Goal: Task Accomplishment & Management: Manage account settings

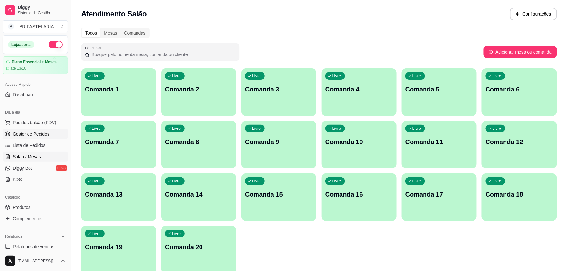
click at [47, 138] on link "Gestor de Pedidos" at bounding box center [36, 134] width 66 height 10
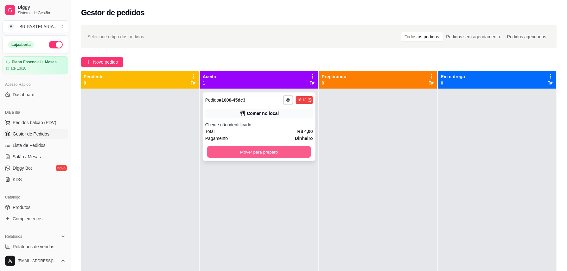
click at [259, 154] on button "Mover para preparo" at bounding box center [259, 152] width 105 height 12
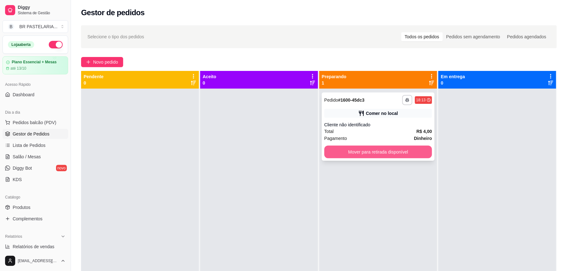
click at [347, 149] on button "Mover para retirada disponível" at bounding box center [378, 152] width 108 height 13
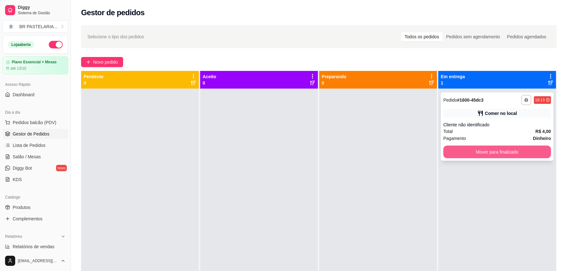
click at [500, 149] on button "Mover para finalizado" at bounding box center [497, 152] width 108 height 13
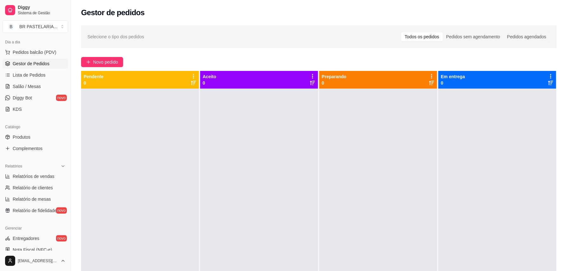
scroll to position [84, 0]
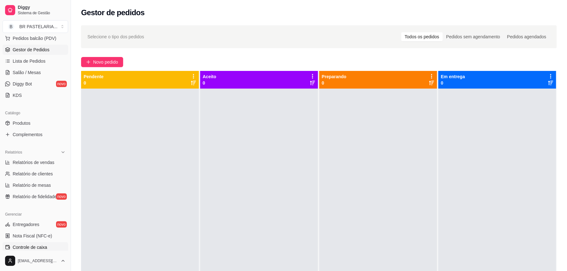
click at [44, 248] on span "Controle de caixa" at bounding box center [30, 247] width 35 height 6
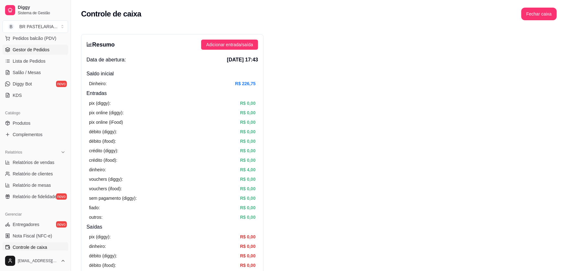
click at [30, 51] on span "Gestor de Pedidos" at bounding box center [31, 50] width 37 height 6
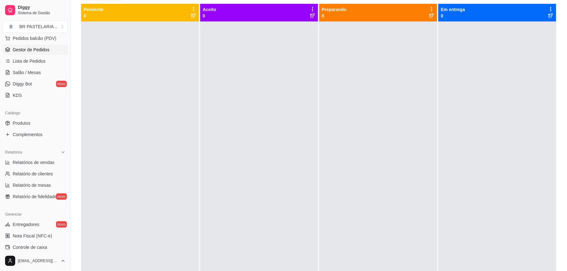
scroll to position [67, 0]
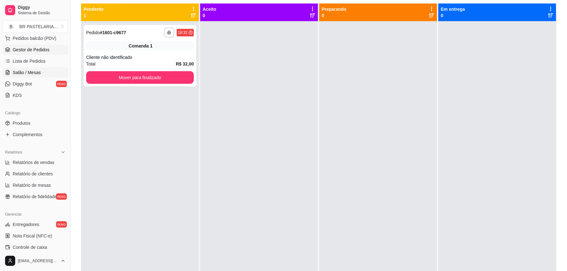
click at [19, 69] on link "Salão / Mesas" at bounding box center [36, 72] width 66 height 10
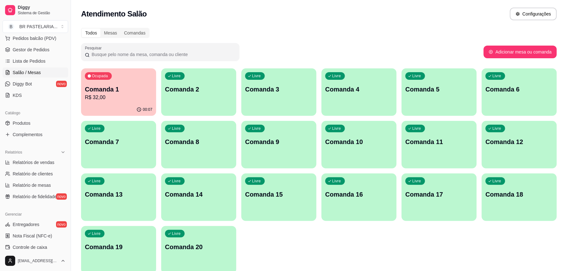
click at [124, 95] on p "R$ 32,00" at bounding box center [118, 98] width 67 height 8
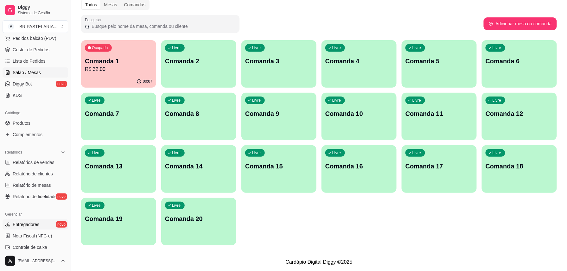
scroll to position [127, 0]
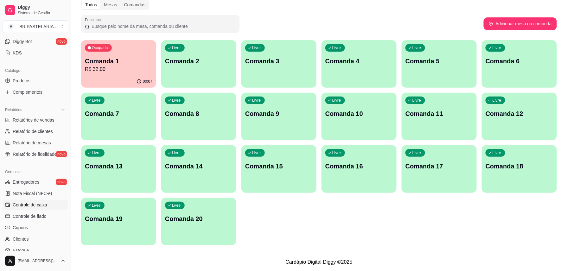
click at [42, 206] on span "Controle de caixa" at bounding box center [30, 205] width 35 height 6
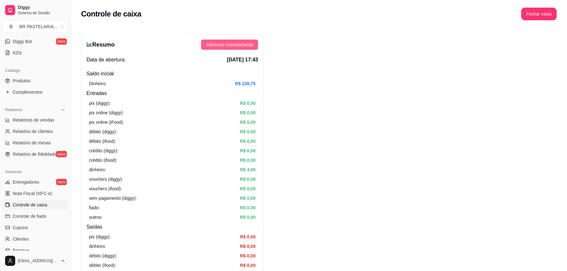
click at [225, 44] on span "Adicionar entrada/saída" at bounding box center [229, 44] width 47 height 7
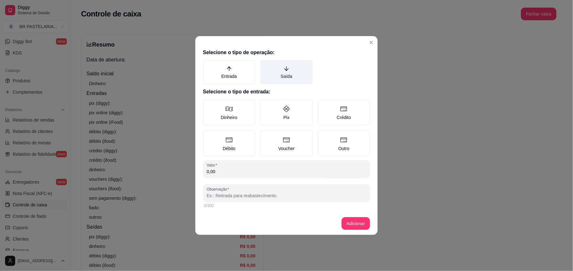
click at [269, 73] on label "Saída" at bounding box center [286, 72] width 52 height 24
click at [265, 65] on button "Saída" at bounding box center [262, 62] width 5 height 5
click at [210, 173] on input "0,00" at bounding box center [287, 172] width 160 height 6
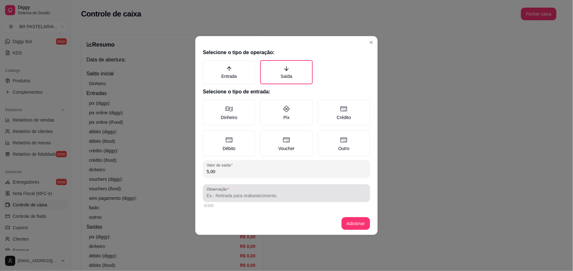
type input "5,00"
click at [220, 194] on input "Observação" at bounding box center [287, 196] width 160 height 6
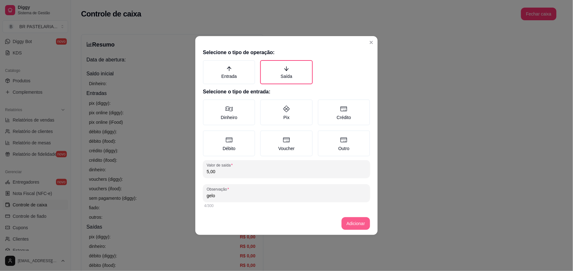
type input "gelo"
click at [364, 221] on button "Adicionar" at bounding box center [356, 223] width 29 height 13
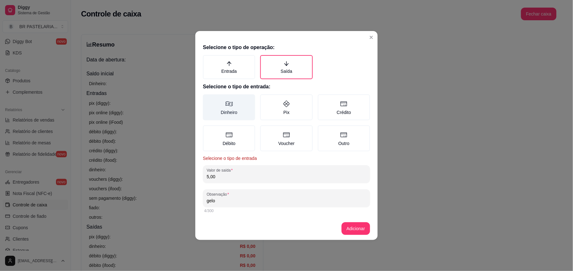
click at [237, 111] on label "Dinheiro" at bounding box center [229, 107] width 52 height 26
click at [208, 99] on button "Dinheiro" at bounding box center [205, 96] width 5 height 5
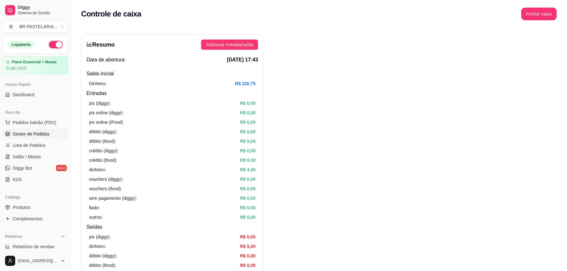
click at [37, 131] on span "Gestor de Pedidos" at bounding box center [31, 134] width 37 height 6
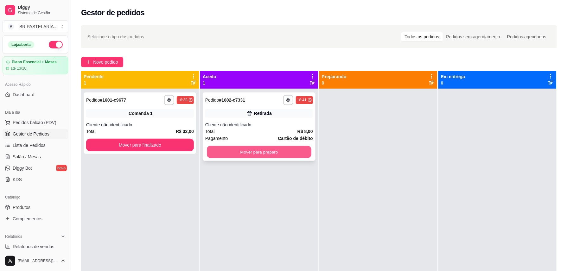
click at [245, 154] on button "Mover para preparo" at bounding box center [259, 152] width 105 height 12
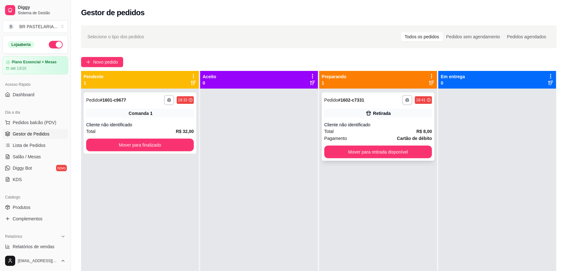
click at [400, 160] on div "**********" at bounding box center [378, 126] width 113 height 68
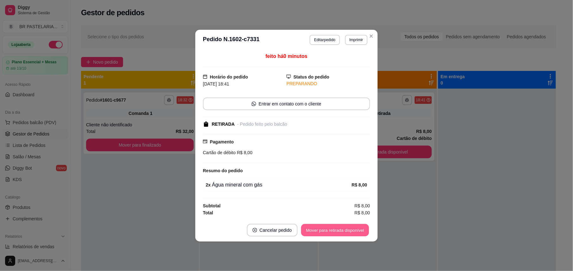
click at [339, 231] on button "Mover para retirada disponível" at bounding box center [335, 230] width 68 height 12
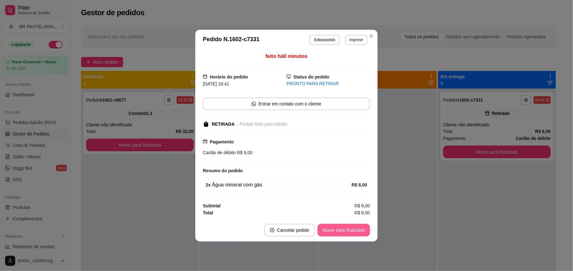
click at [354, 229] on button "Mover para finalizado" at bounding box center [344, 230] width 53 height 13
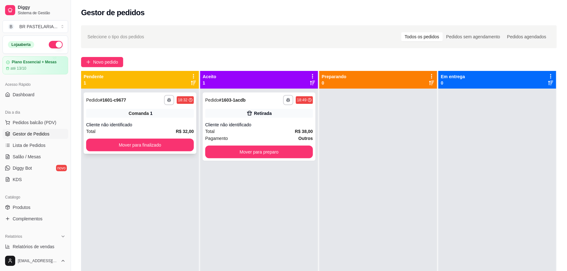
click at [168, 124] on div "Cliente não identificado" at bounding box center [140, 125] width 108 height 6
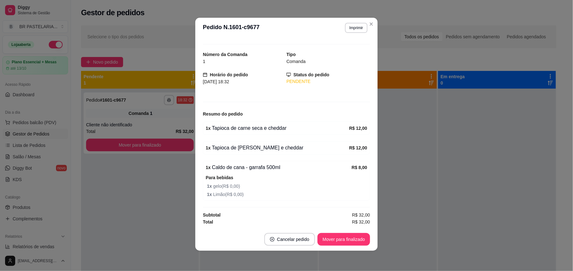
scroll to position [13, 0]
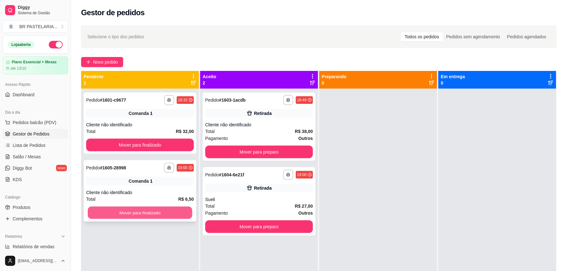
click at [171, 212] on button "Mover para finalizado" at bounding box center [140, 213] width 105 height 12
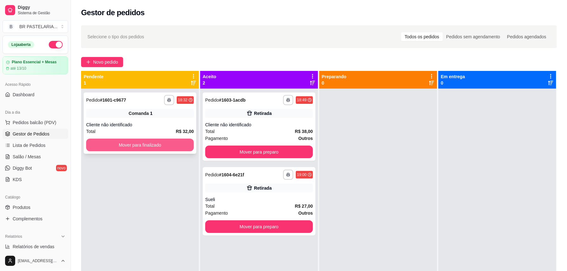
click at [175, 148] on button "Mover para finalizado" at bounding box center [140, 145] width 108 height 13
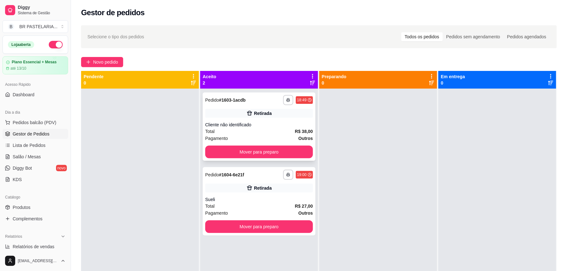
click at [222, 122] on div "Cliente não identificado" at bounding box center [259, 125] width 108 height 6
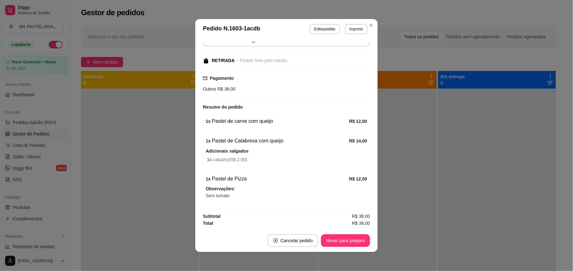
scroll to position [1, 0]
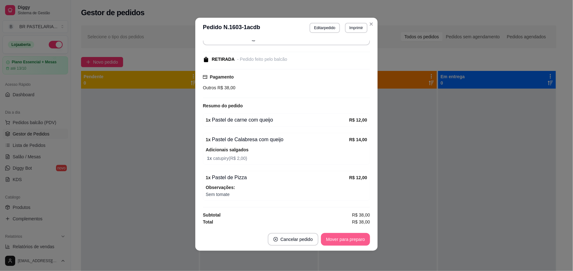
click at [344, 244] on button "Mover para preparo" at bounding box center [345, 239] width 49 height 13
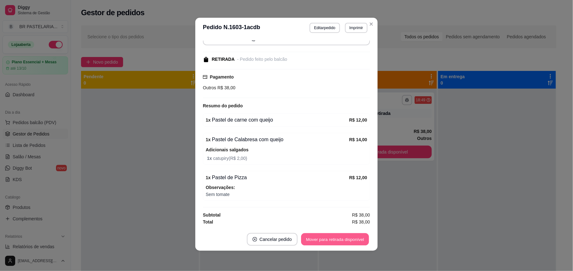
click at [349, 240] on button "Mover para retirada disponível" at bounding box center [335, 239] width 68 height 12
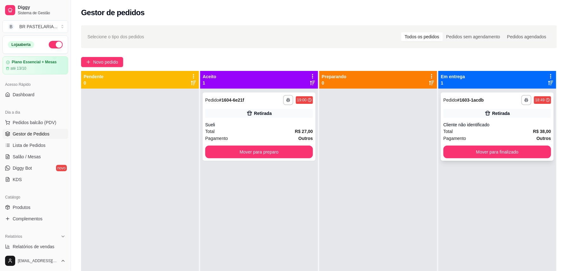
click at [530, 127] on div "Cliente não identificado" at bounding box center [497, 125] width 108 height 6
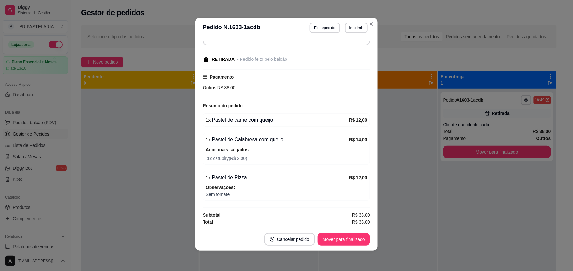
click at [233, 87] on div "Outros R$ 38,00" at bounding box center [286, 87] width 167 height 7
click at [207, 85] on span "Outros" at bounding box center [209, 87] width 13 height 5
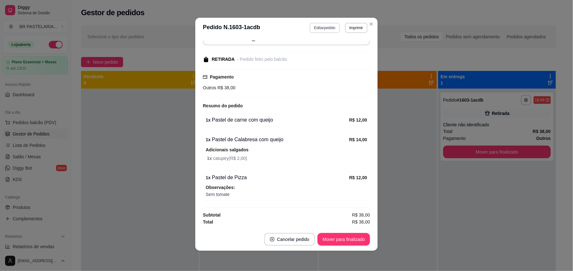
click at [326, 28] on button "Editar pedido" at bounding box center [325, 28] width 30 height 10
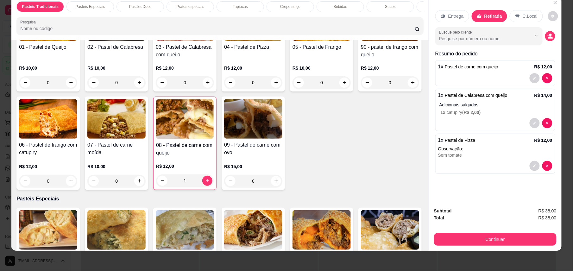
scroll to position [84, 0]
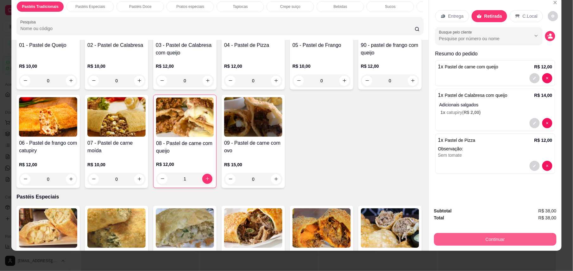
click at [470, 241] on button "Continuar" at bounding box center [495, 239] width 123 height 13
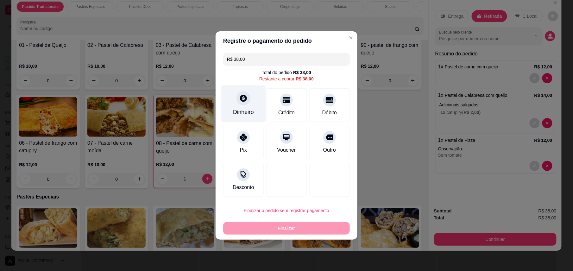
click at [237, 106] on div "Dinheiro" at bounding box center [243, 104] width 45 height 37
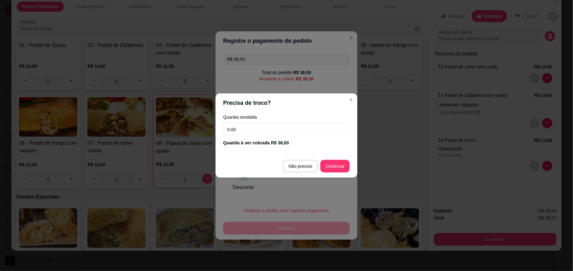
click at [281, 129] on input "0,00" at bounding box center [286, 129] width 127 height 13
type input "38,00"
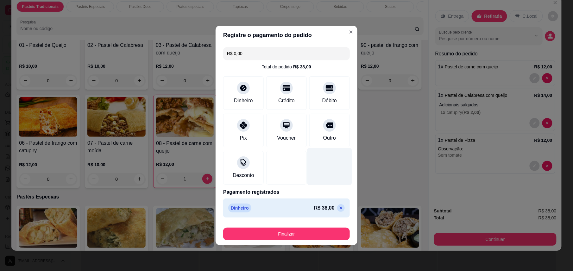
type input "R$ 0,00"
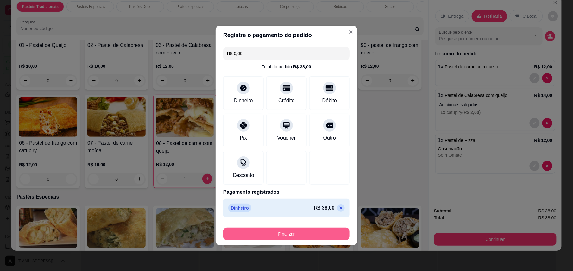
click at [308, 236] on button "Finalizar" at bounding box center [286, 234] width 127 height 13
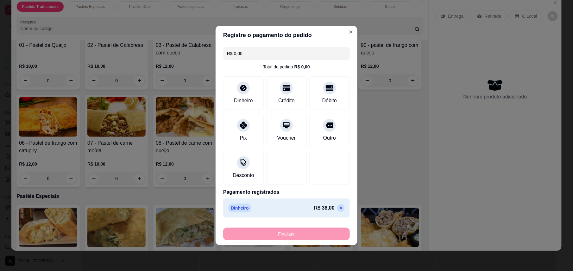
type input "0"
type input "-R$ 38,00"
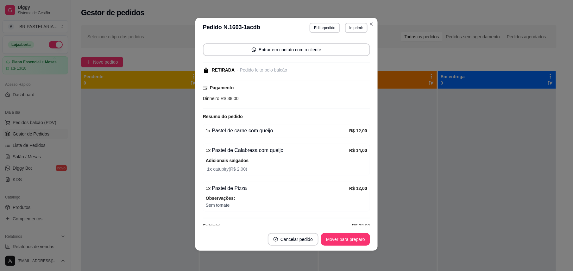
scroll to position [70, 0]
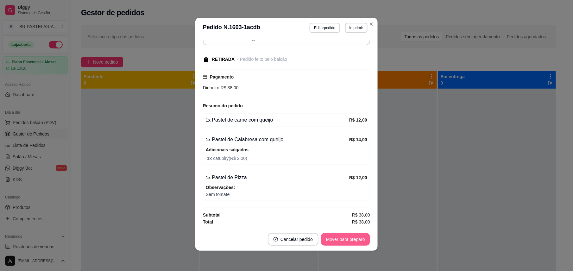
click at [351, 235] on button "Mover para preparo" at bounding box center [345, 239] width 49 height 13
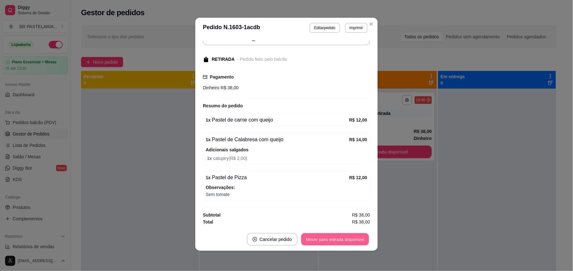
click at [351, 237] on button "Mover para retirada disponível" at bounding box center [335, 239] width 68 height 12
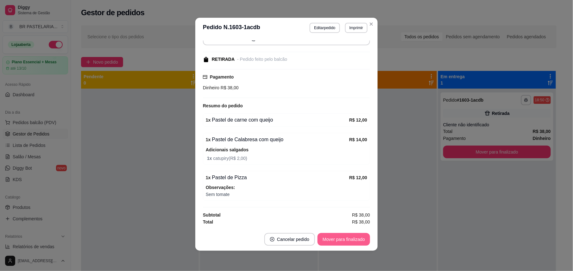
click at [341, 241] on button "Mover para finalizado" at bounding box center [344, 239] width 53 height 13
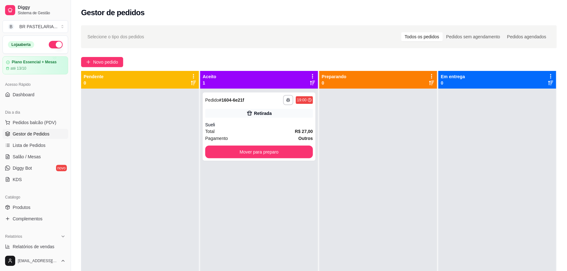
scroll to position [42, 0]
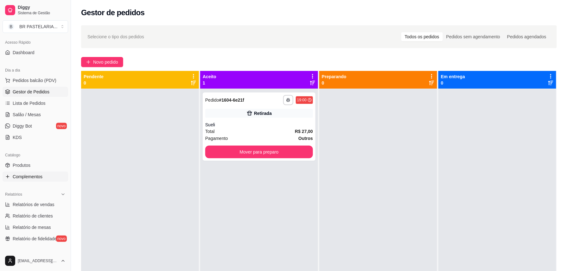
click at [26, 182] on link "Complementos" at bounding box center [36, 177] width 66 height 10
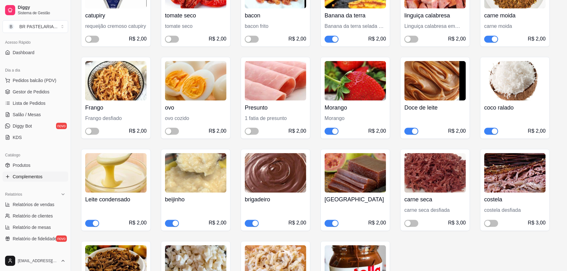
scroll to position [253, 0]
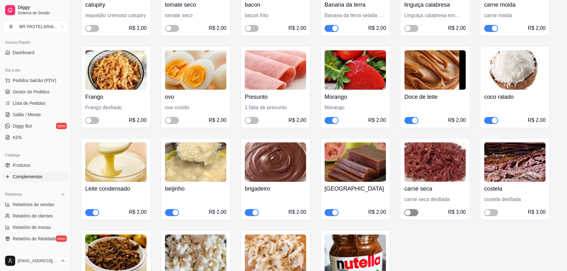
click at [414, 213] on span "button" at bounding box center [412, 212] width 14 height 7
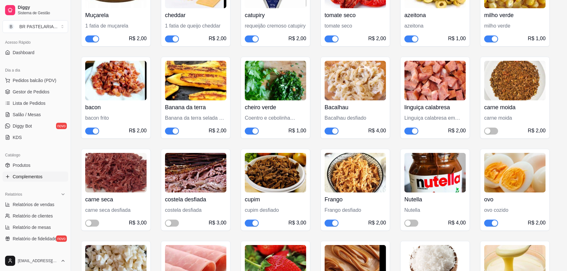
scroll to position [760, 0]
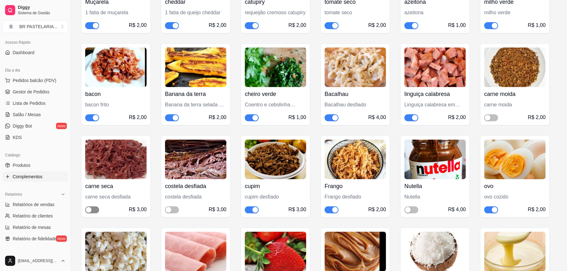
click at [95, 212] on span "button" at bounding box center [92, 210] width 14 height 7
click at [175, 209] on span "button" at bounding box center [172, 210] width 14 height 7
click at [494, 117] on span "button" at bounding box center [491, 117] width 14 height 7
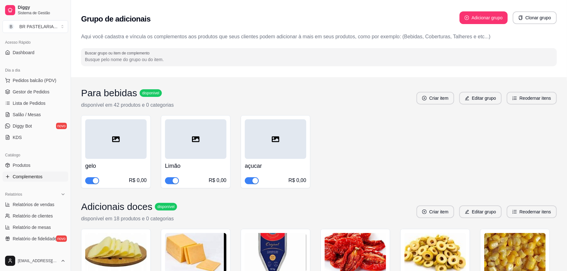
scroll to position [0, 0]
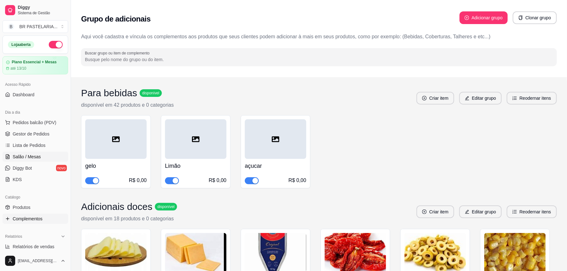
drag, startPoint x: 30, startPoint y: 155, endPoint x: 20, endPoint y: 152, distance: 10.0
click at [30, 154] on span "Salão / Mesas" at bounding box center [27, 157] width 28 height 6
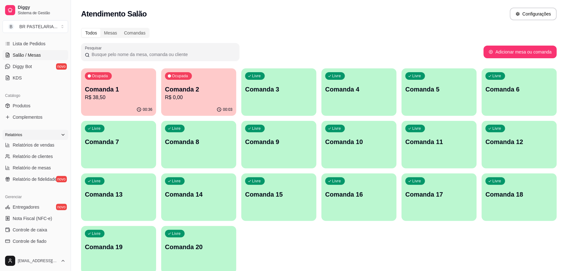
scroll to position [100, 0]
click at [34, 179] on span "Relatório de fidelidade" at bounding box center [35, 180] width 44 height 6
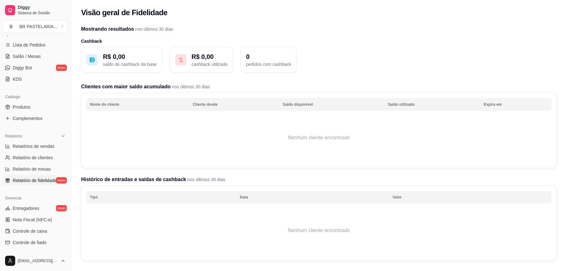
click at [93, 60] on icon at bounding box center [92, 60] width 5 height 5
click at [115, 65] on p "saldo de cashback da base" at bounding box center [130, 64] width 54 height 6
click at [127, 65] on p "saldo de cashback da base" at bounding box center [130, 64] width 54 height 6
click at [131, 67] on p "saldo de cashback da base" at bounding box center [130, 64] width 54 height 6
click at [179, 59] on icon at bounding box center [181, 60] width 6 height 6
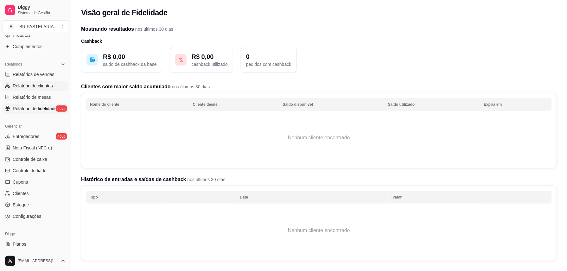
scroll to position [185, 0]
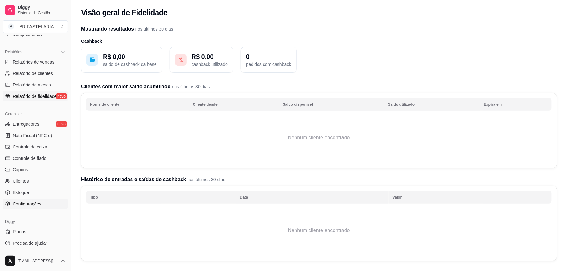
click at [37, 203] on span "Configurações" at bounding box center [27, 204] width 29 height 6
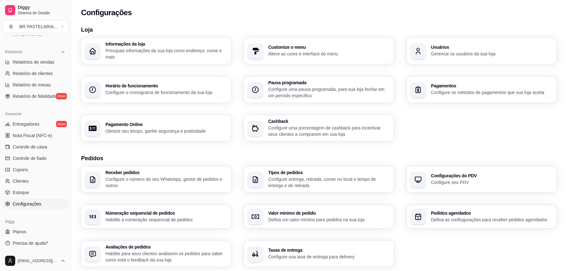
click at [326, 127] on p "Configure uma porcentagem de cashback para incentivar seus clientes a comprarem…" at bounding box center [329, 131] width 122 height 13
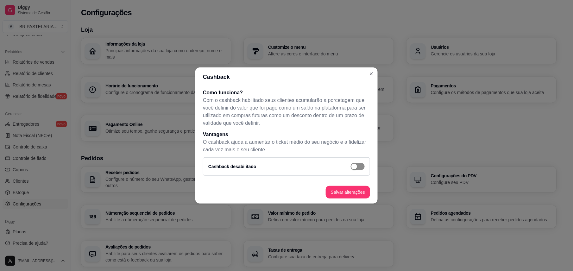
click at [354, 169] on div "button" at bounding box center [355, 167] width 6 height 6
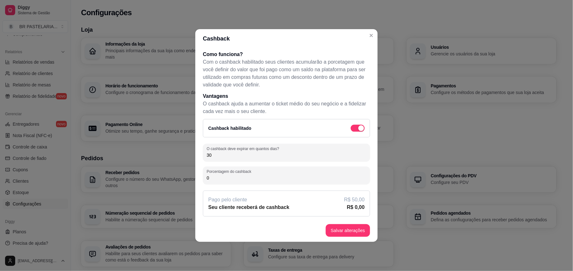
click at [215, 175] on input "0" at bounding box center [287, 178] width 160 height 6
type input "2"
type input "5"
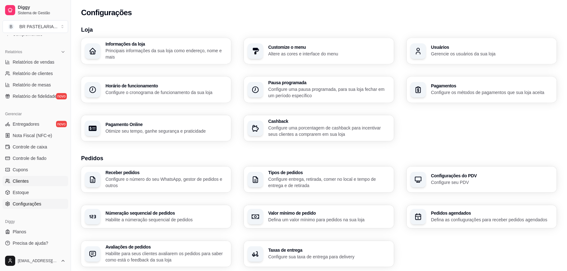
click at [31, 179] on link "Clientes" at bounding box center [36, 181] width 66 height 10
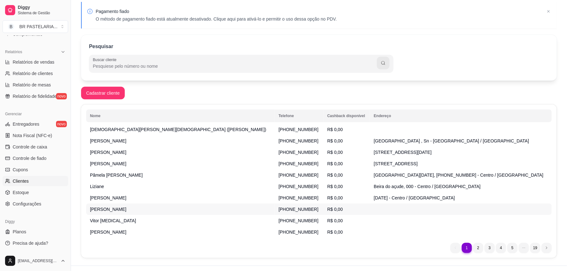
scroll to position [36, 0]
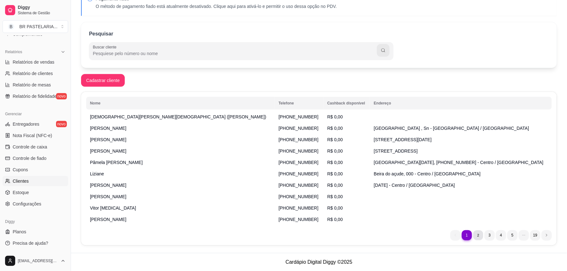
click at [482, 235] on li "2" at bounding box center [478, 235] width 10 height 10
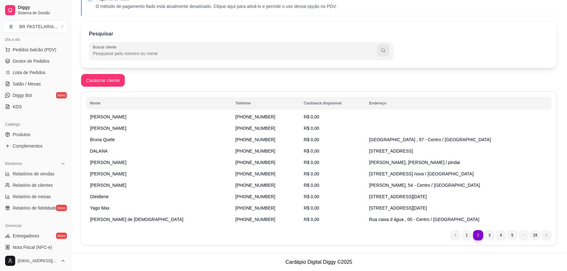
scroll to position [58, 0]
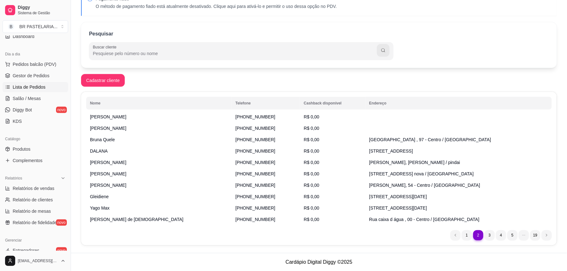
click at [27, 84] on span "Lista de Pedidos" at bounding box center [29, 87] width 33 height 6
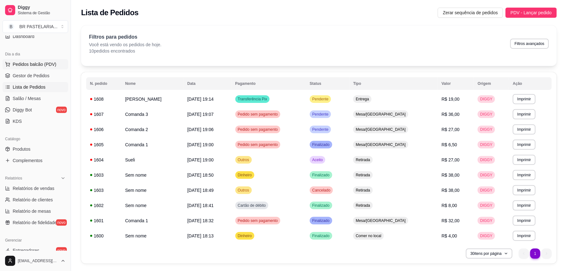
click at [32, 66] on span "Pedidos balcão (PDV)" at bounding box center [35, 64] width 44 height 6
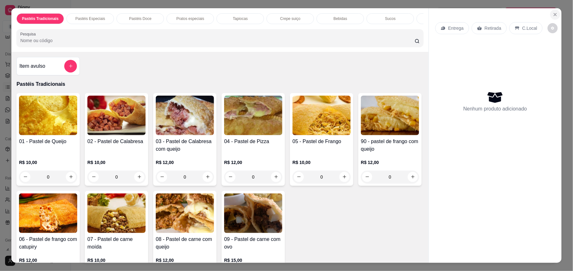
click at [553, 12] on icon "Close" at bounding box center [555, 14] width 5 height 5
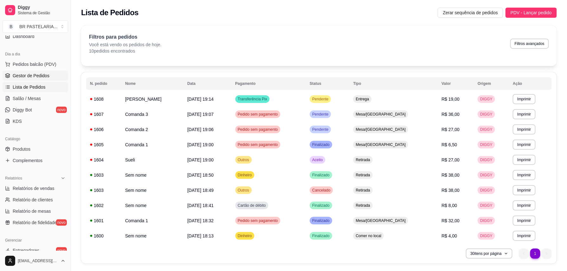
click at [40, 75] on span "Gestor de Pedidos" at bounding box center [31, 76] width 37 height 6
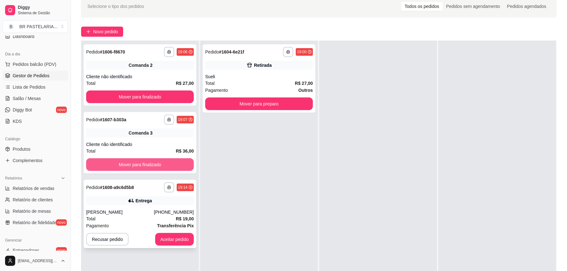
scroll to position [42, 0]
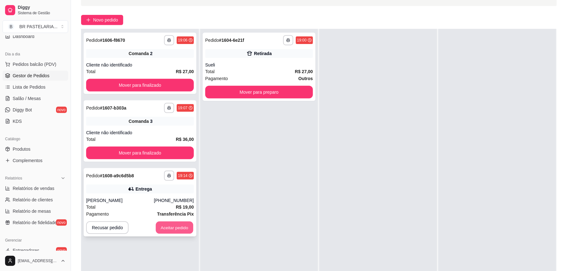
click at [165, 227] on button "Aceitar pedido" at bounding box center [174, 228] width 37 height 12
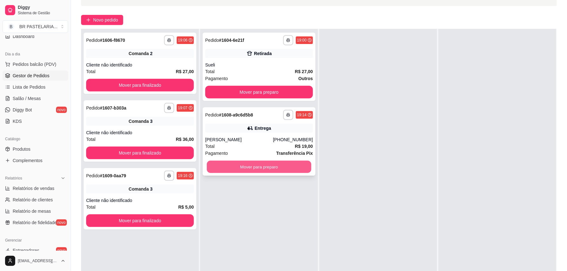
click at [251, 163] on button "Mover para preparo" at bounding box center [259, 167] width 105 height 12
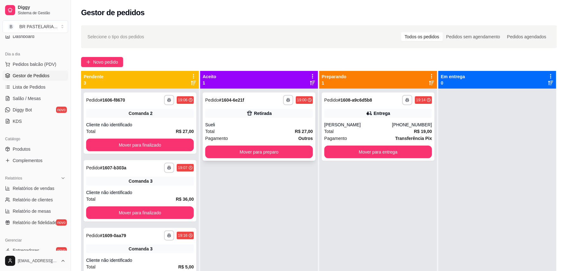
scroll to position [18, 0]
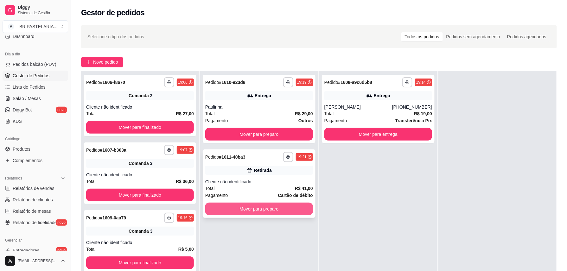
click at [280, 206] on button "Mover para preparo" at bounding box center [259, 209] width 108 height 13
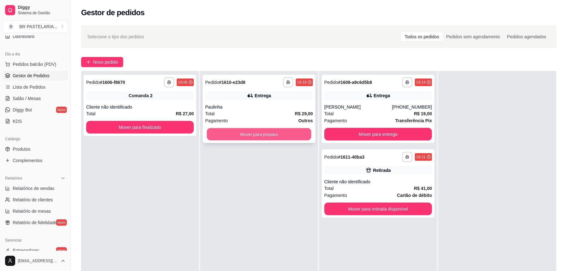
click at [255, 136] on button "Mover para preparo" at bounding box center [259, 134] width 105 height 12
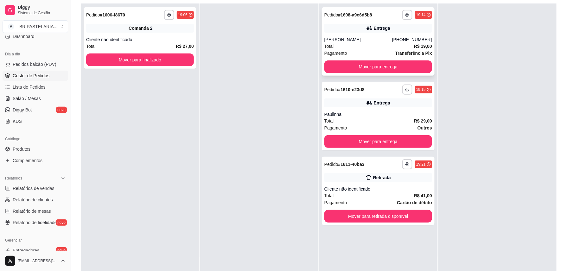
scroll to position [54, 0]
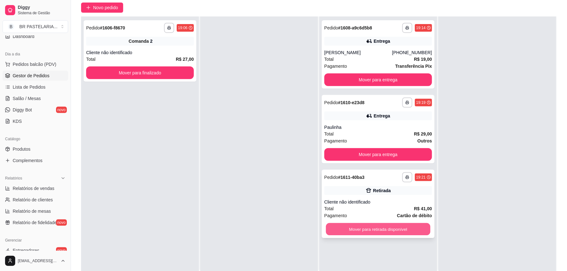
click at [389, 231] on button "Mover para retirada disponível" at bounding box center [378, 229] width 105 height 12
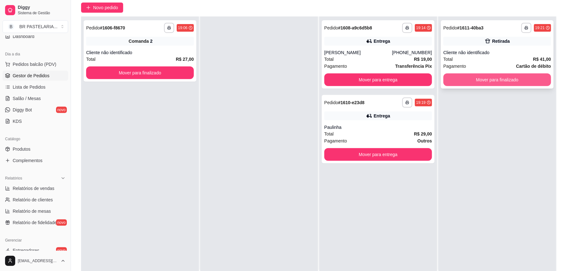
click at [529, 83] on button "Mover para finalizado" at bounding box center [497, 79] width 108 height 13
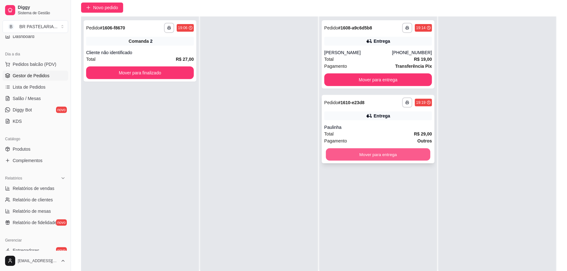
click at [378, 151] on button "Mover para entrega" at bounding box center [378, 155] width 105 height 12
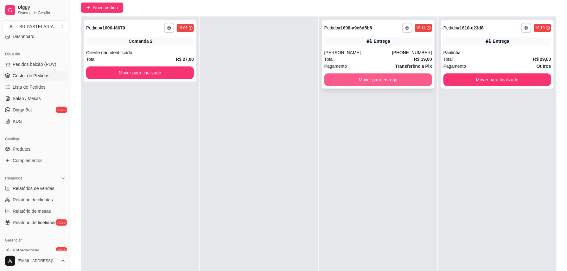
click at [389, 85] on button "Mover para entrega" at bounding box center [378, 79] width 108 height 13
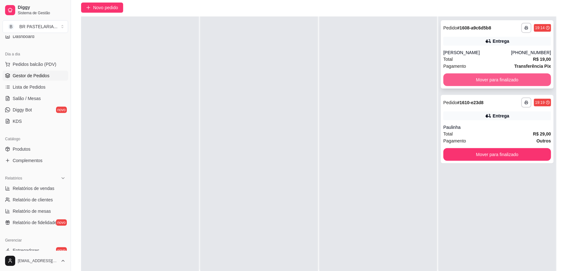
click at [487, 76] on button "Mover para finalizado" at bounding box center [497, 79] width 108 height 13
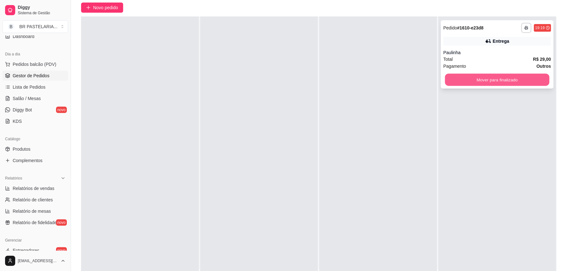
click at [487, 82] on button "Mover para finalizado" at bounding box center [497, 80] width 105 height 12
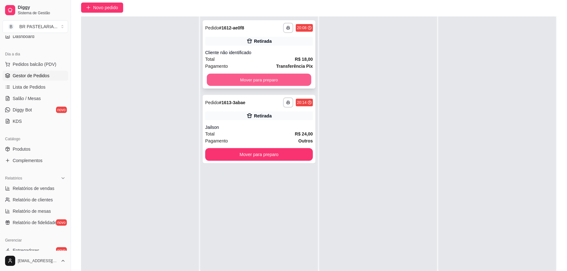
click at [268, 79] on button "Mover para preparo" at bounding box center [259, 80] width 105 height 12
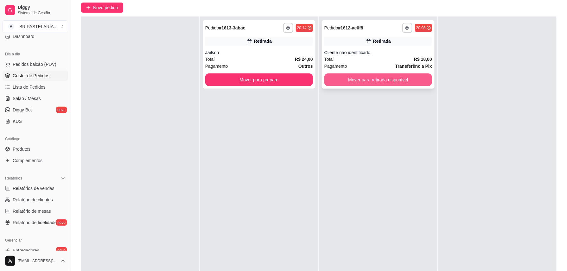
click at [349, 84] on button "Mover para retirada disponível" at bounding box center [378, 79] width 108 height 13
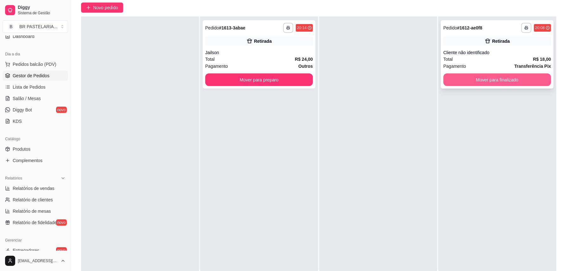
click at [469, 75] on button "Mover para finalizado" at bounding box center [497, 79] width 108 height 13
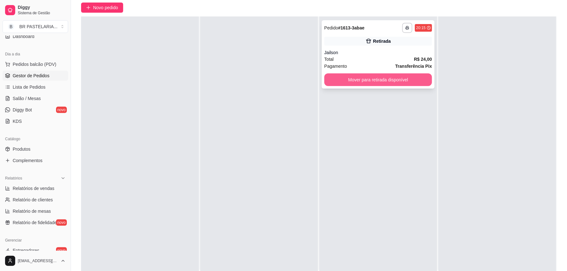
click at [379, 82] on button "Mover para retirada disponível" at bounding box center [378, 79] width 108 height 13
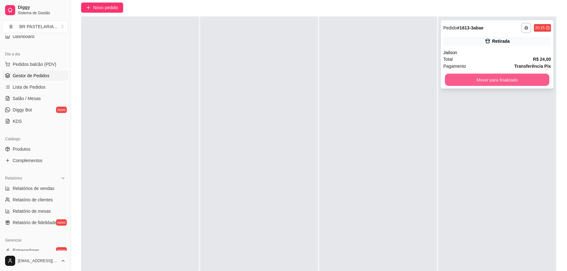
click at [481, 80] on button "Mover para finalizado" at bounding box center [497, 80] width 105 height 12
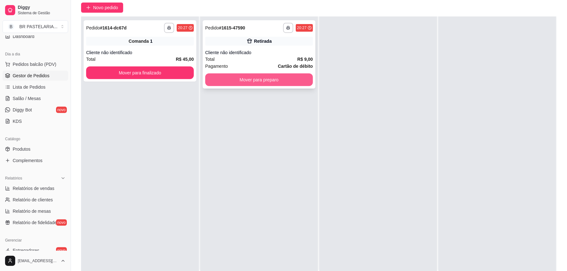
click at [302, 81] on button "Mover para preparo" at bounding box center [259, 79] width 108 height 13
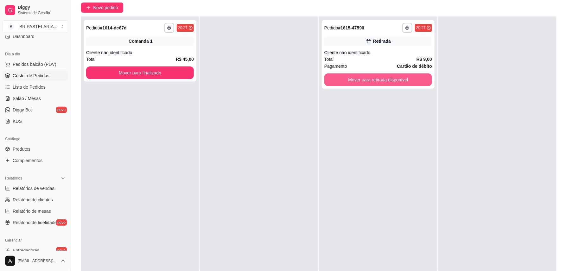
click at [361, 81] on button "Mover para retirada disponível" at bounding box center [378, 79] width 108 height 13
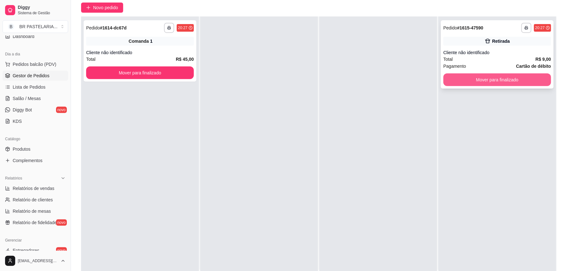
click at [472, 80] on button "Mover para finalizado" at bounding box center [497, 79] width 108 height 13
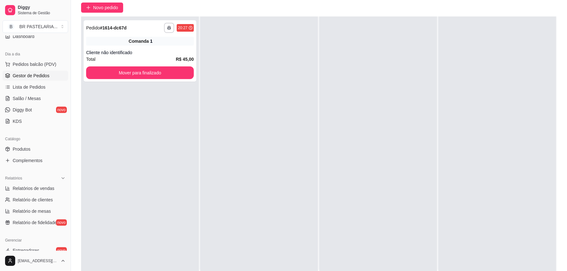
drag, startPoint x: 458, startPoint y: 81, endPoint x: 396, endPoint y: 39, distance: 75.1
click at [396, 34] on div at bounding box center [378, 151] width 118 height 271
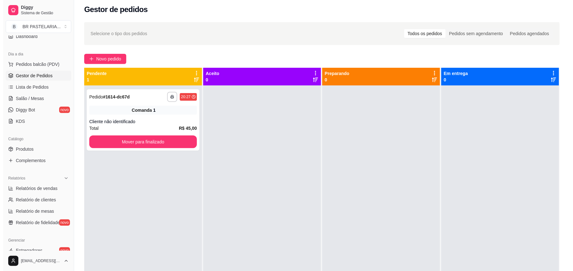
scroll to position [0, 0]
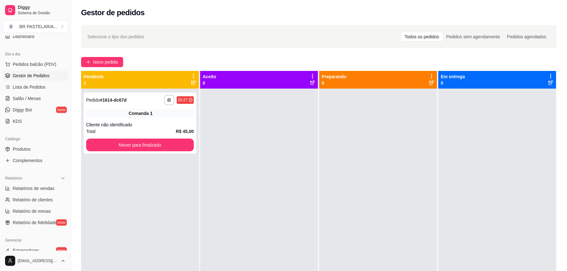
click at [178, 79] on div "Pendente 1" at bounding box center [140, 79] width 113 height 13
click at [191, 82] on icon at bounding box center [193, 83] width 5 height 4
click at [191, 83] on icon at bounding box center [193, 83] width 5 height 4
click at [128, 102] on div "**********" at bounding box center [140, 100] width 108 height 10
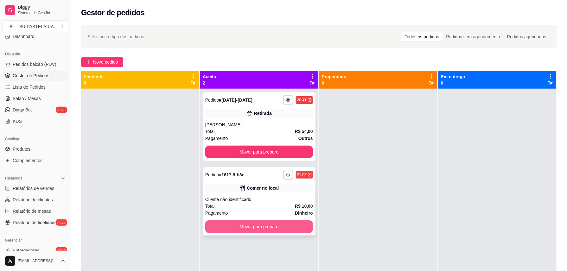
click at [279, 228] on button "Mover para preparo" at bounding box center [259, 226] width 108 height 13
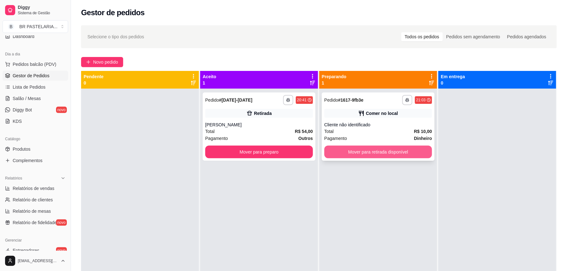
click at [394, 155] on button "Mover para retirada disponível" at bounding box center [378, 152] width 108 height 13
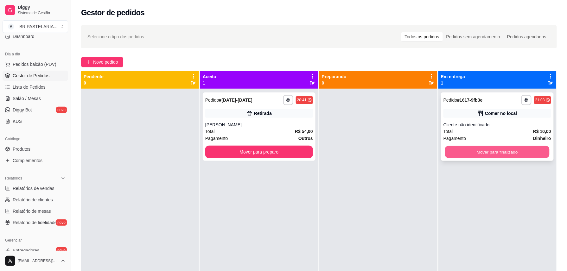
click at [461, 154] on button "Mover para finalizado" at bounding box center [497, 152] width 105 height 12
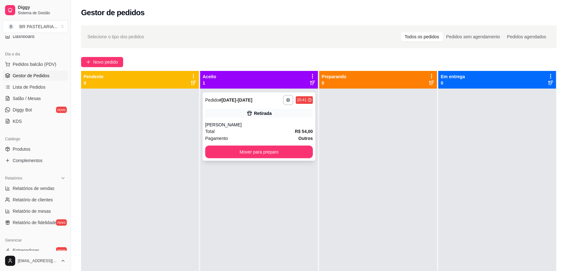
click at [258, 107] on div "**********" at bounding box center [259, 126] width 113 height 68
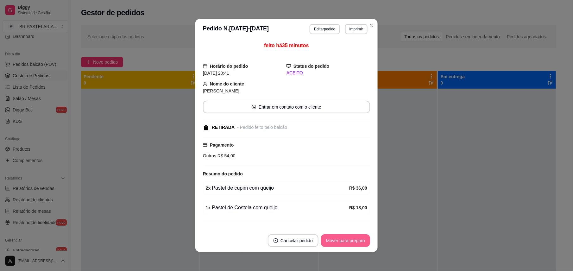
click at [352, 234] on footer "Cancelar pedido Mover para preparo" at bounding box center [286, 240] width 182 height 23
click at [352, 241] on button "Mover para preparo" at bounding box center [346, 241] width 48 height 12
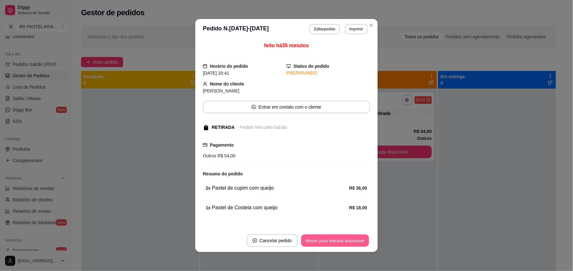
click at [360, 244] on button "Mover para retirada disponível" at bounding box center [335, 241] width 68 height 12
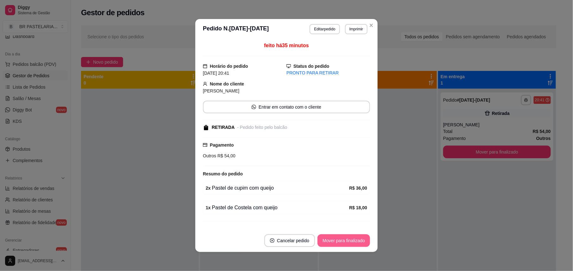
click at [360, 242] on button "Mover para finalizado" at bounding box center [344, 240] width 53 height 13
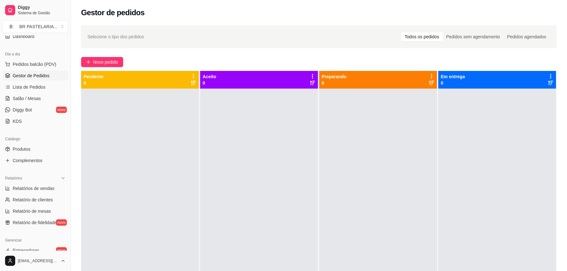
drag, startPoint x: 211, startPoint y: 89, endPoint x: 169, endPoint y: 85, distance: 42.0
click at [169, 85] on div "Pendente 0" at bounding box center [140, 79] width 113 height 13
click at [137, 134] on div at bounding box center [140, 224] width 118 height 271
click at [225, 194] on div at bounding box center [259, 224] width 118 height 271
